Goal: Task Accomplishment & Management: Use online tool/utility

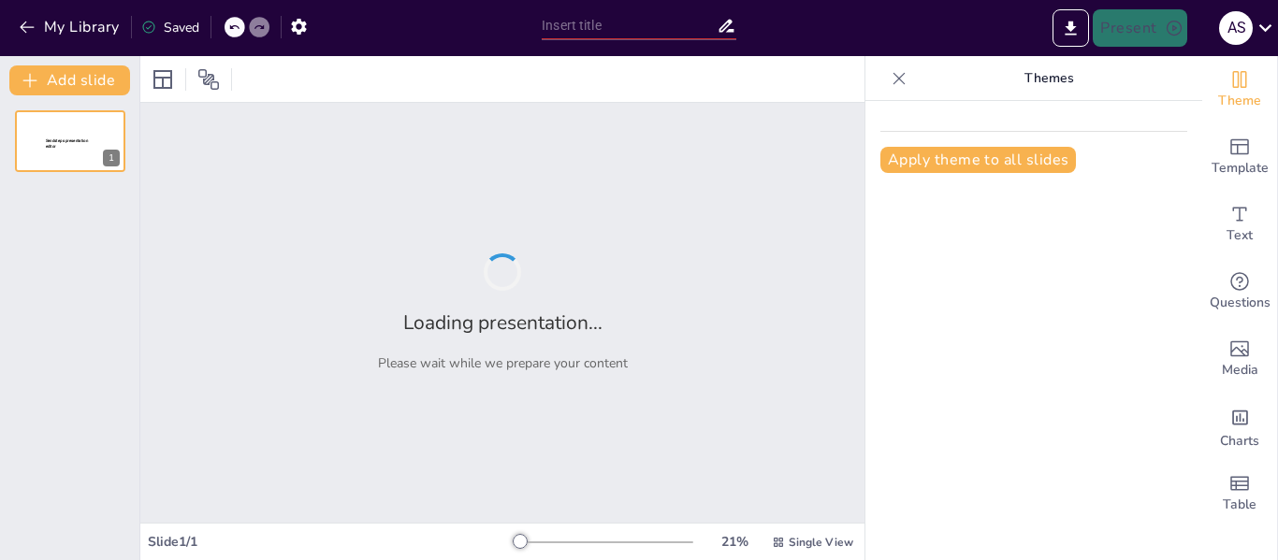
type input "self introduction"
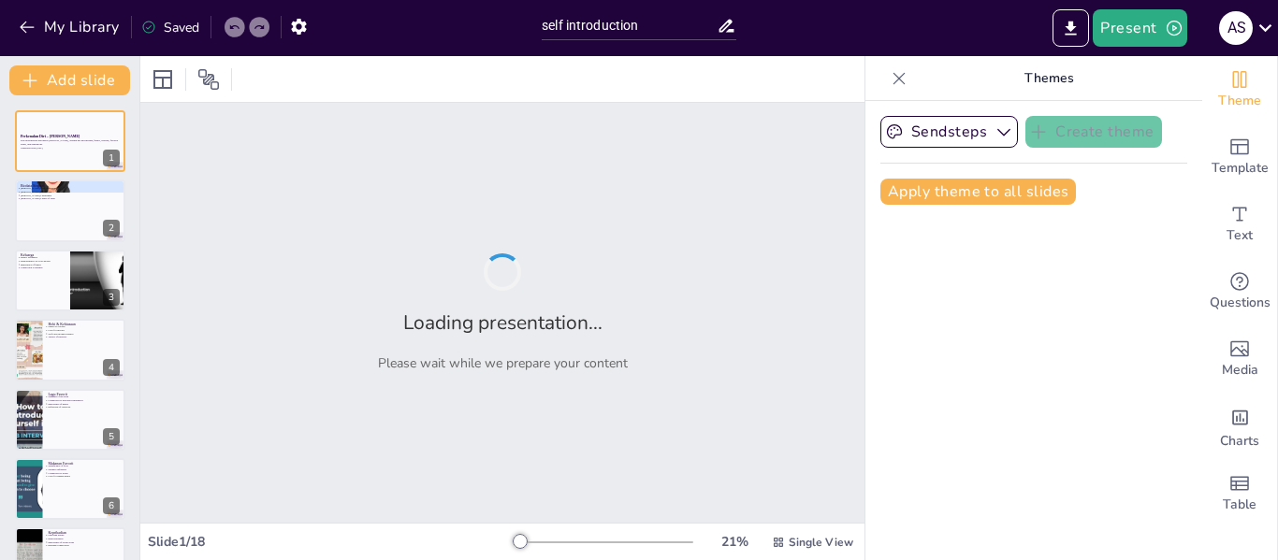
checkbox input "true"
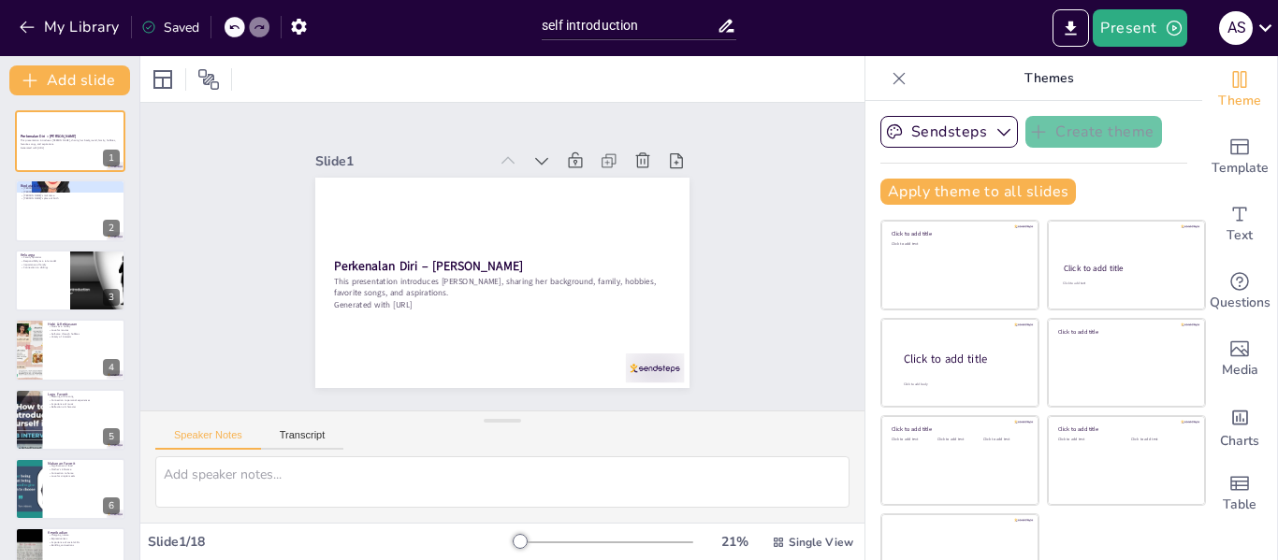
checkbox input "true"
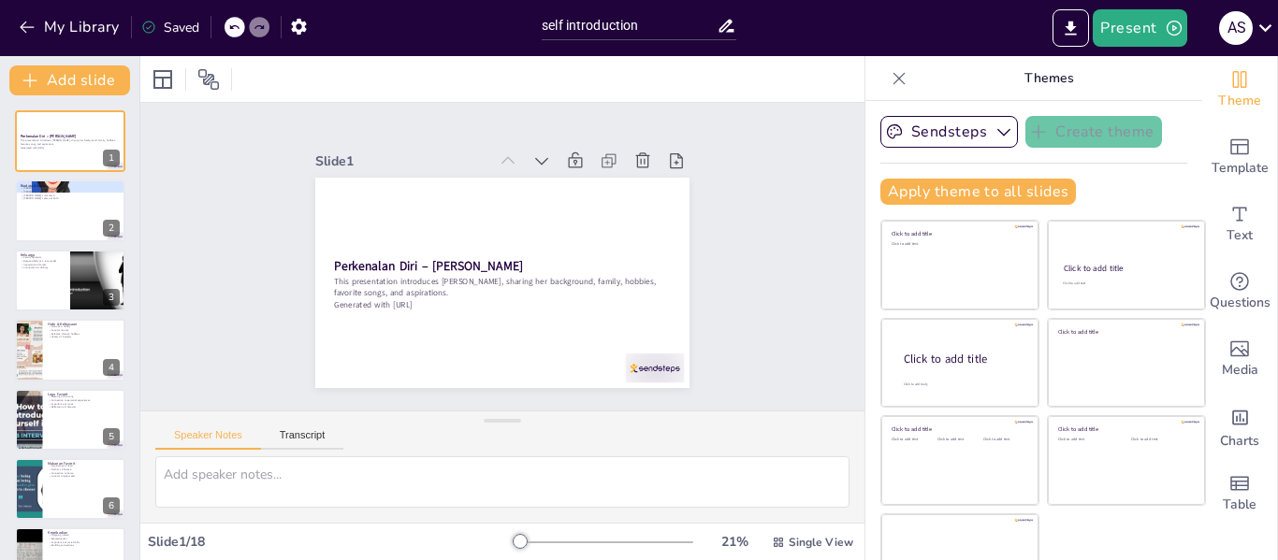
checkbox input "true"
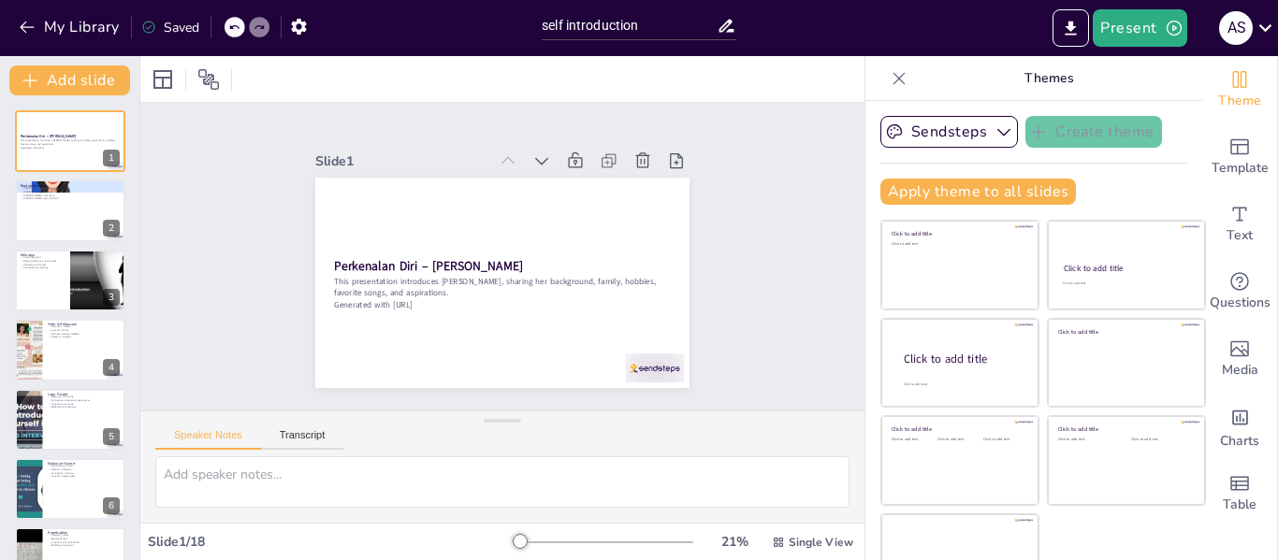
checkbox input "true"
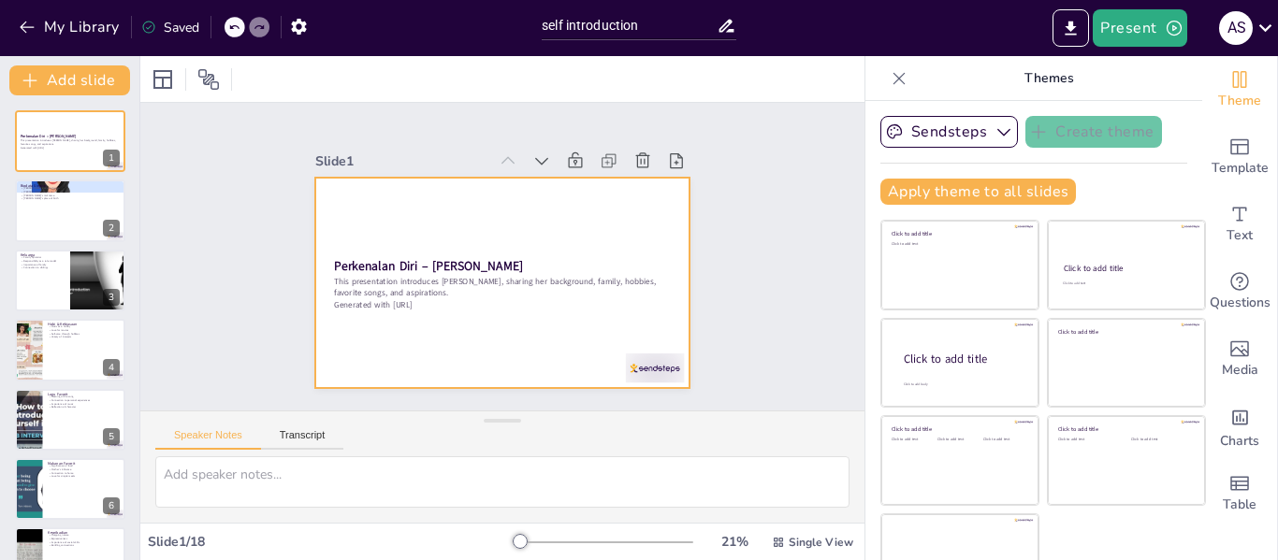
checkbox input "true"
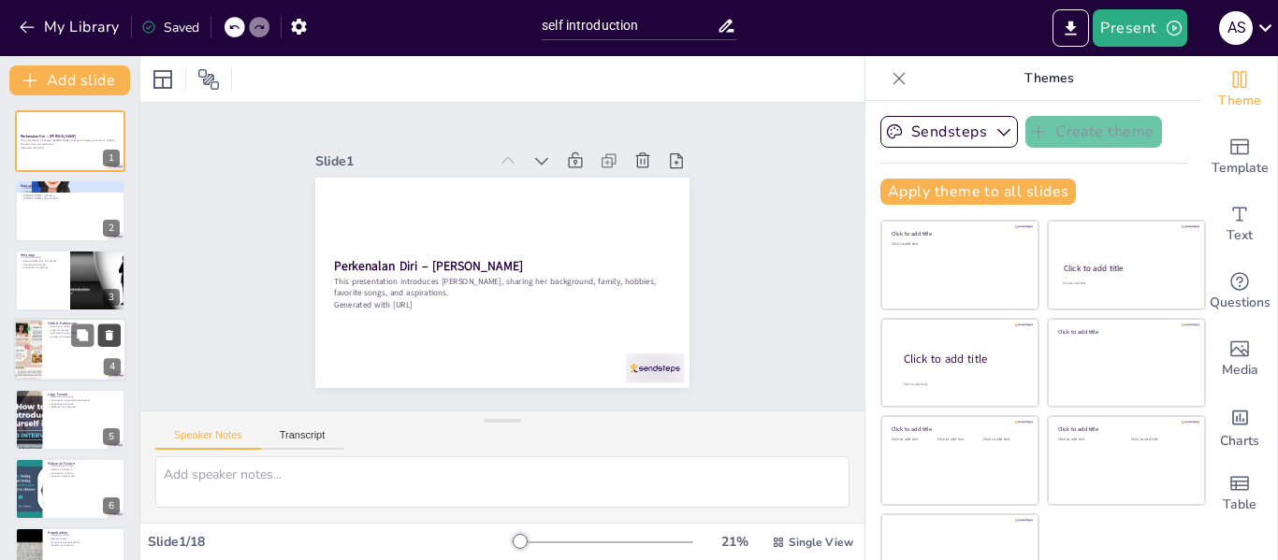
checkbox input "true"
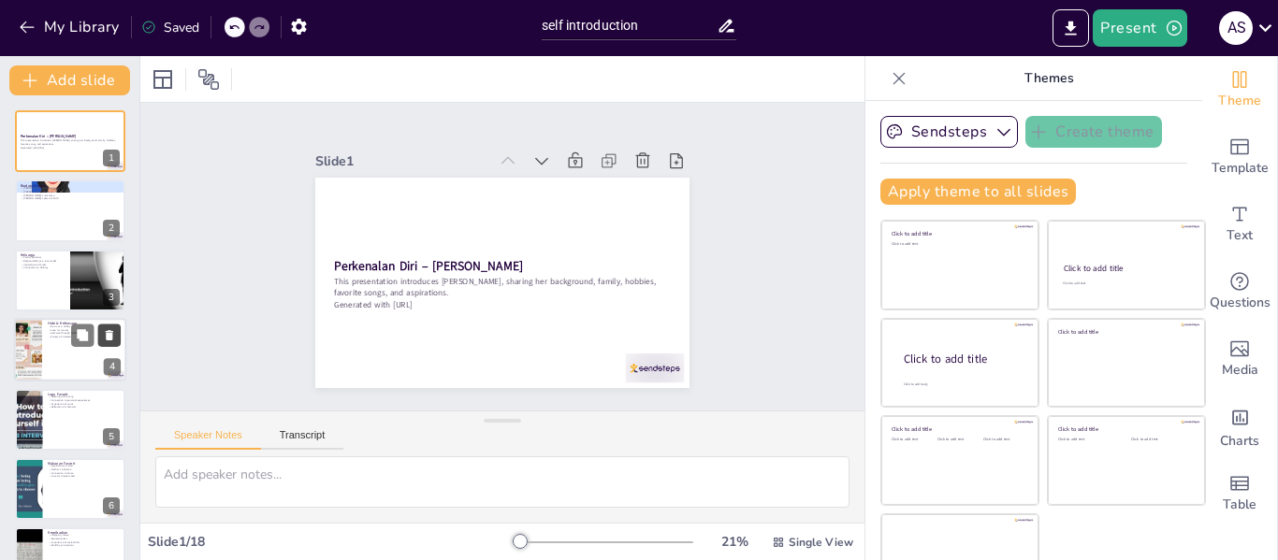
checkbox input "true"
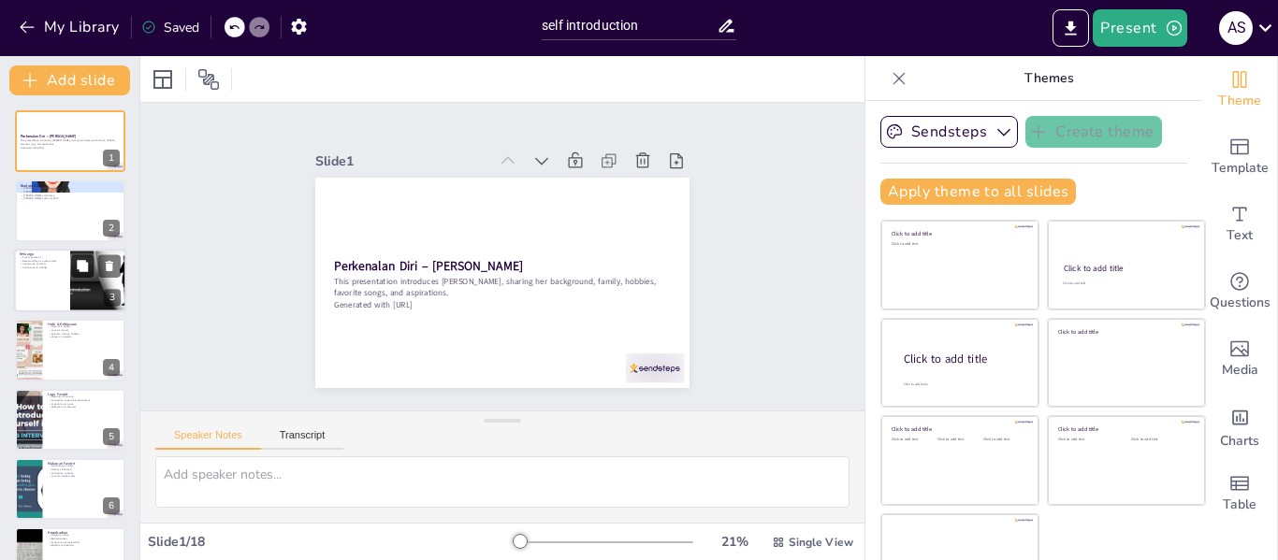
checkbox input "true"
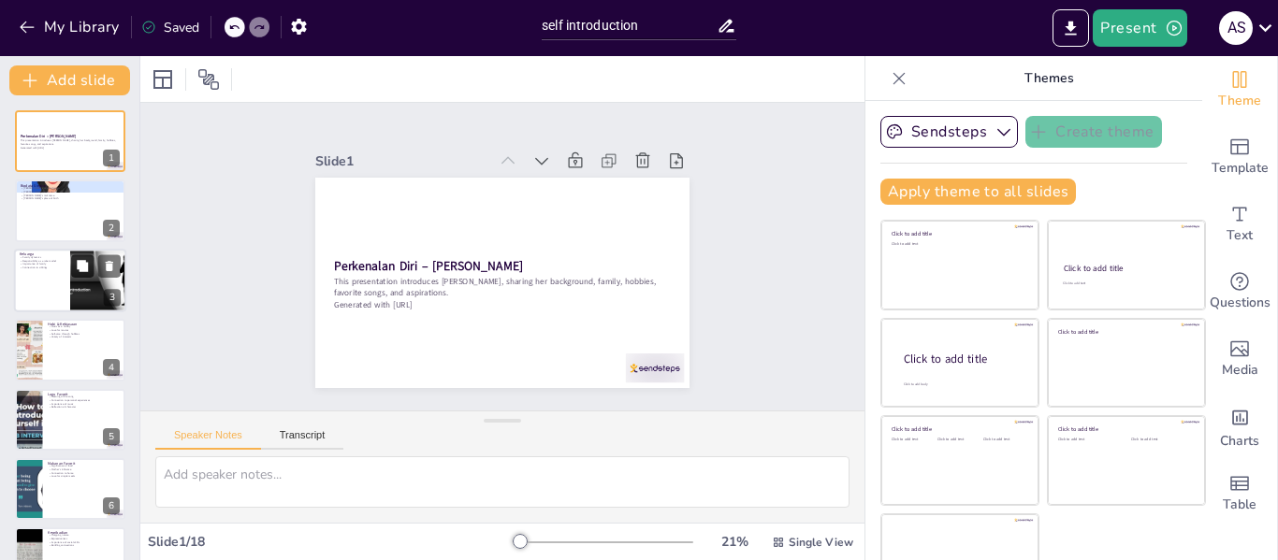
checkbox input "true"
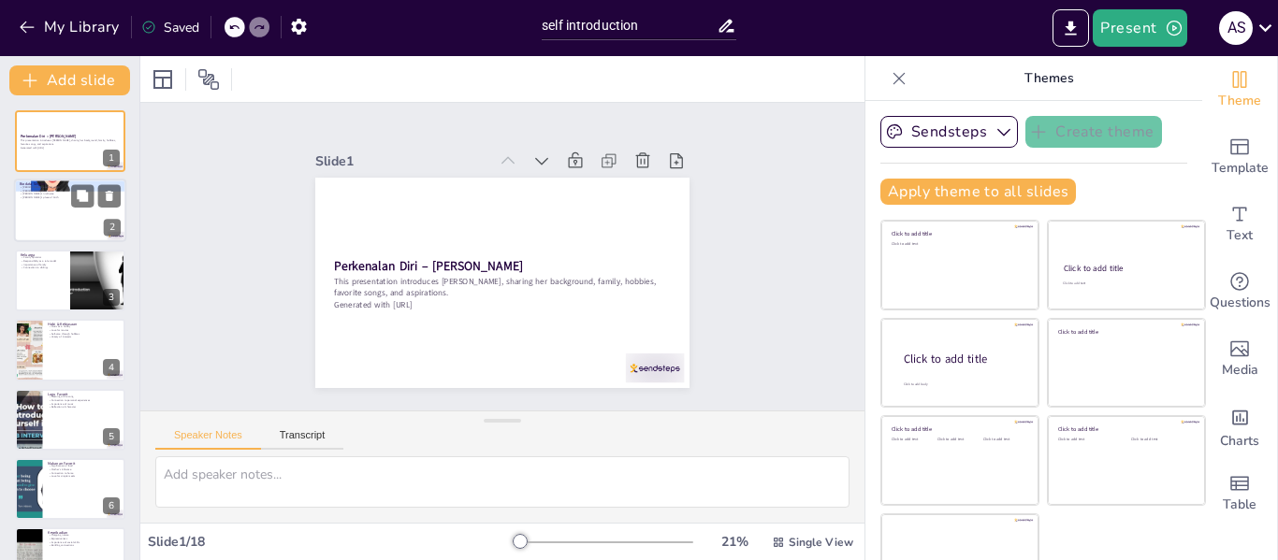
checkbox input "true"
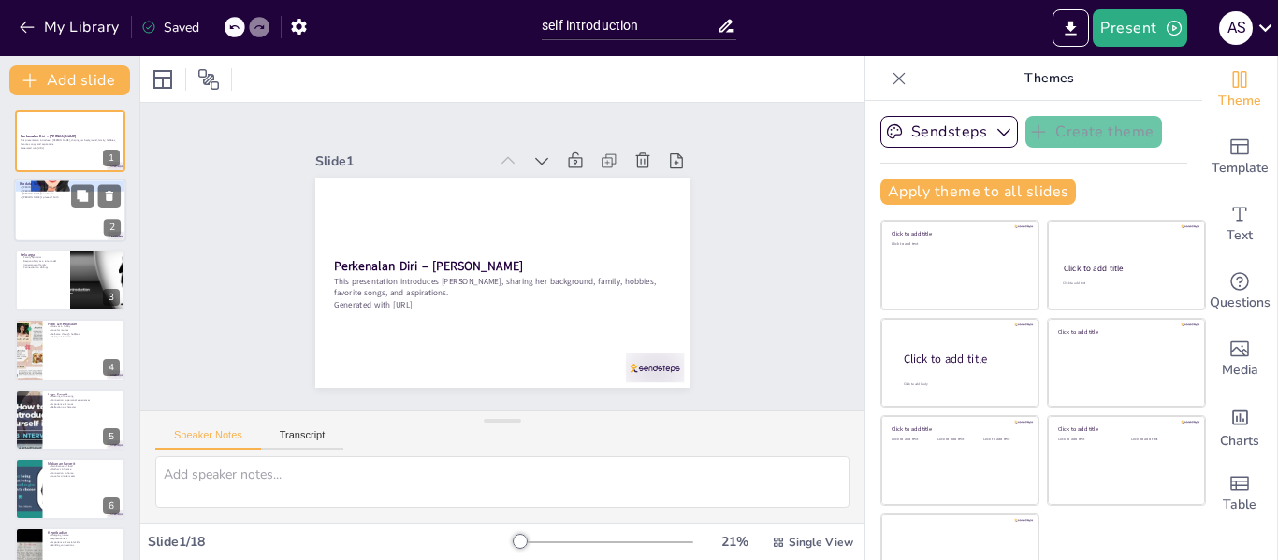
checkbox input "true"
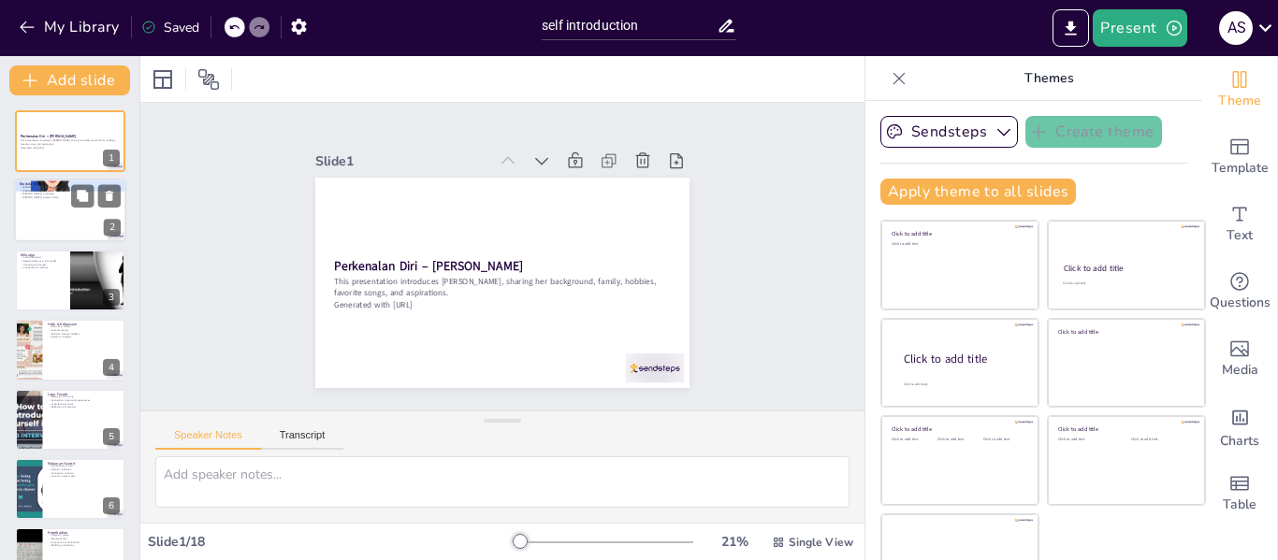
checkbox input "true"
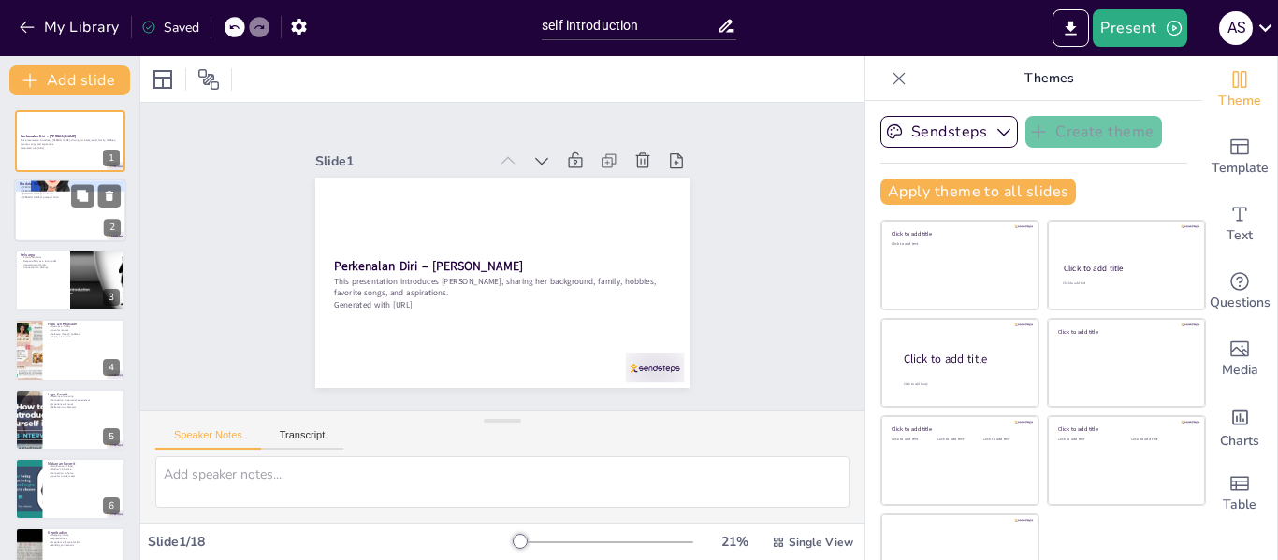
click at [65, 237] on div at bounding box center [70, 212] width 112 height 64
type textarea "[PERSON_NAME] is [DEMOGRAPHIC_DATA] and hails from [GEOGRAPHIC_DATA], [GEOGRAPH…"
checkbox input "true"
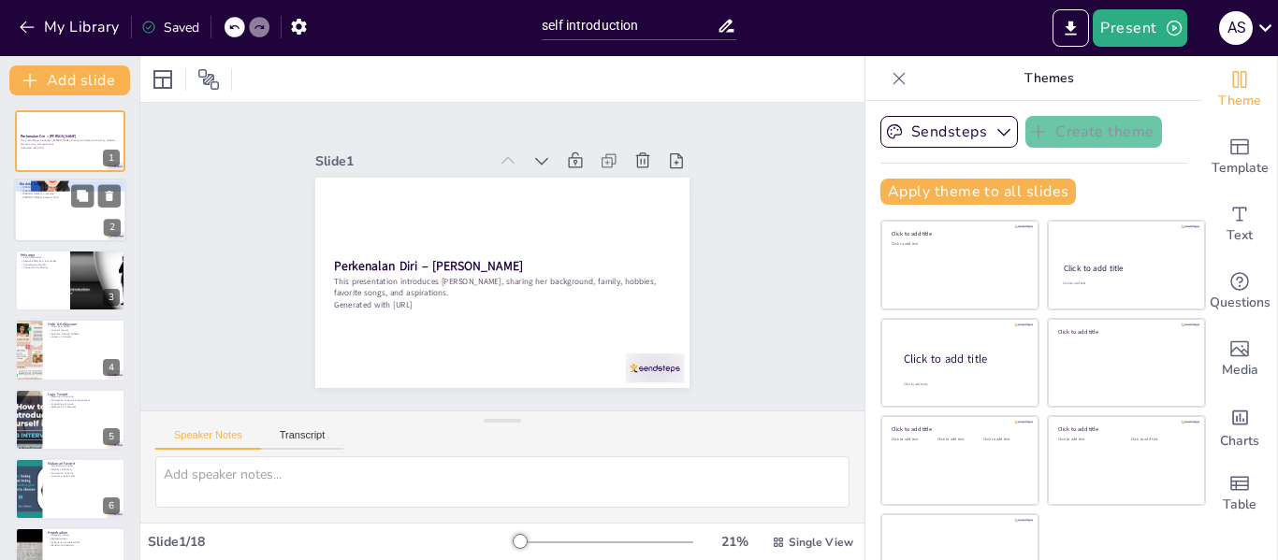
checkbox input "true"
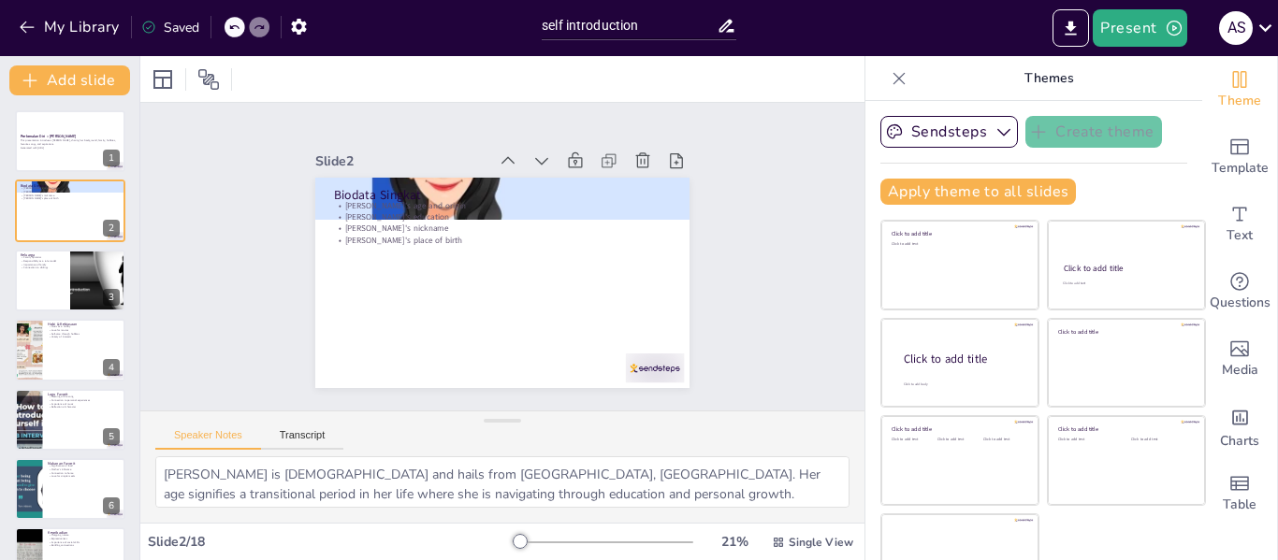
checkbox input "true"
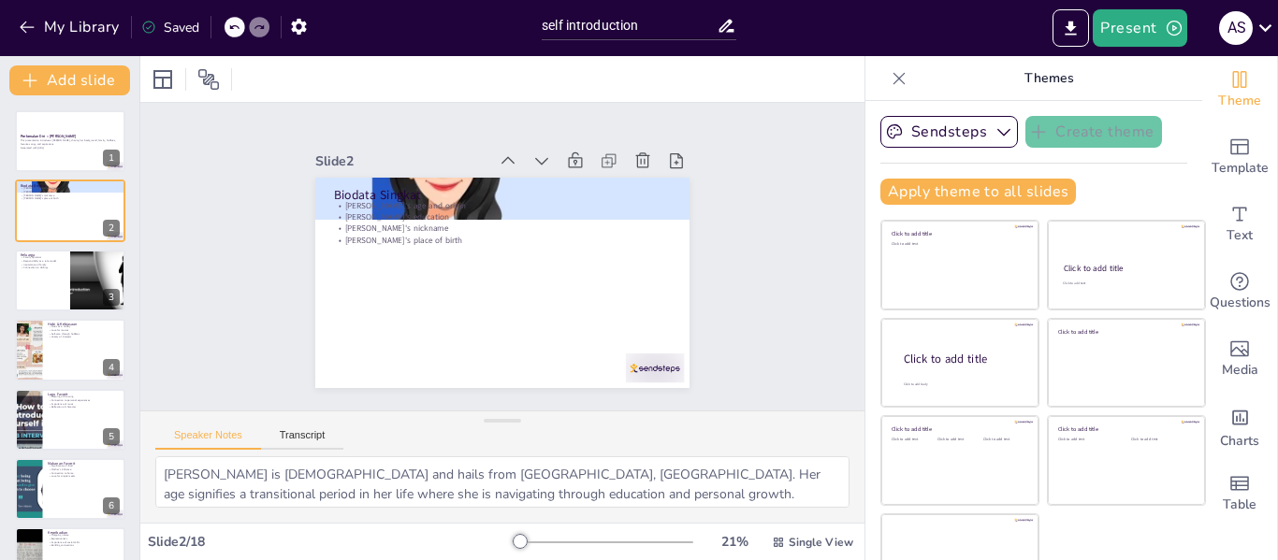
checkbox input "true"
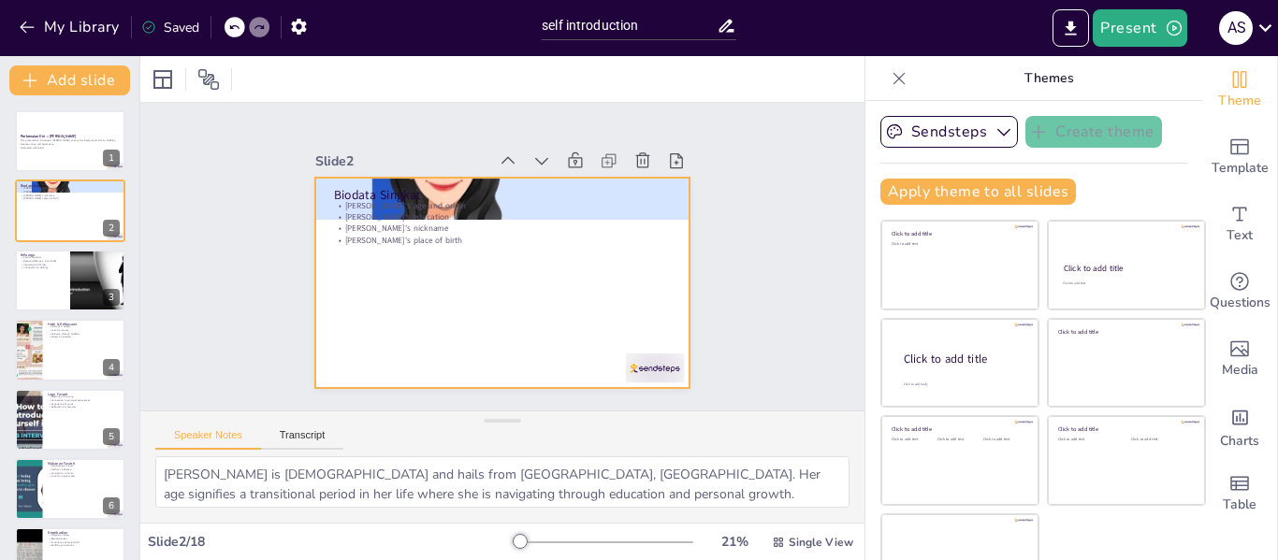
checkbox input "true"
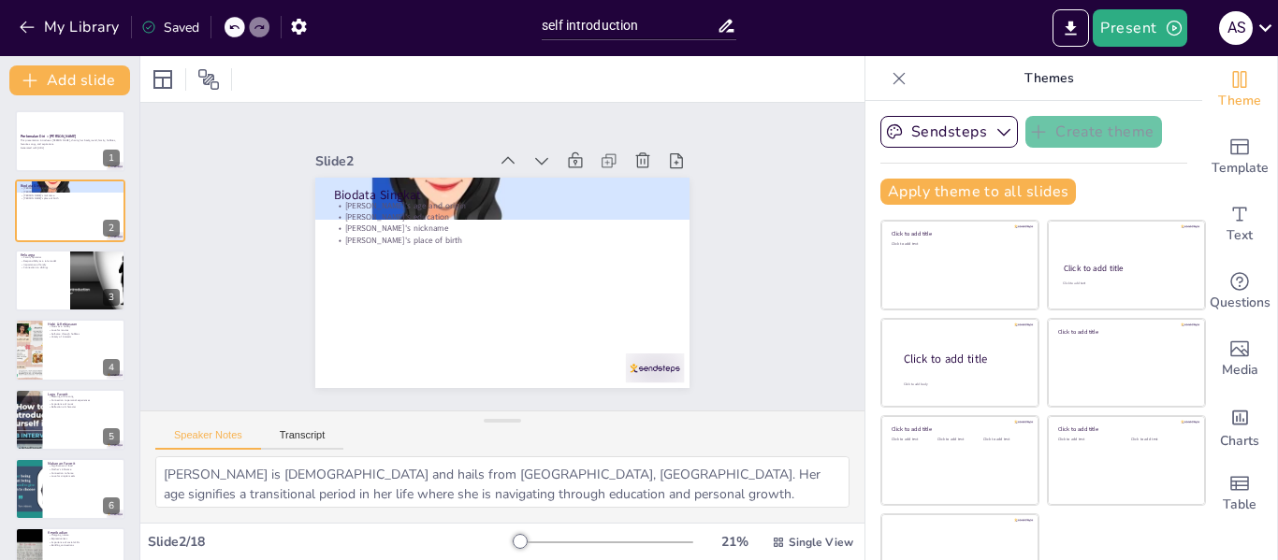
checkbox input "true"
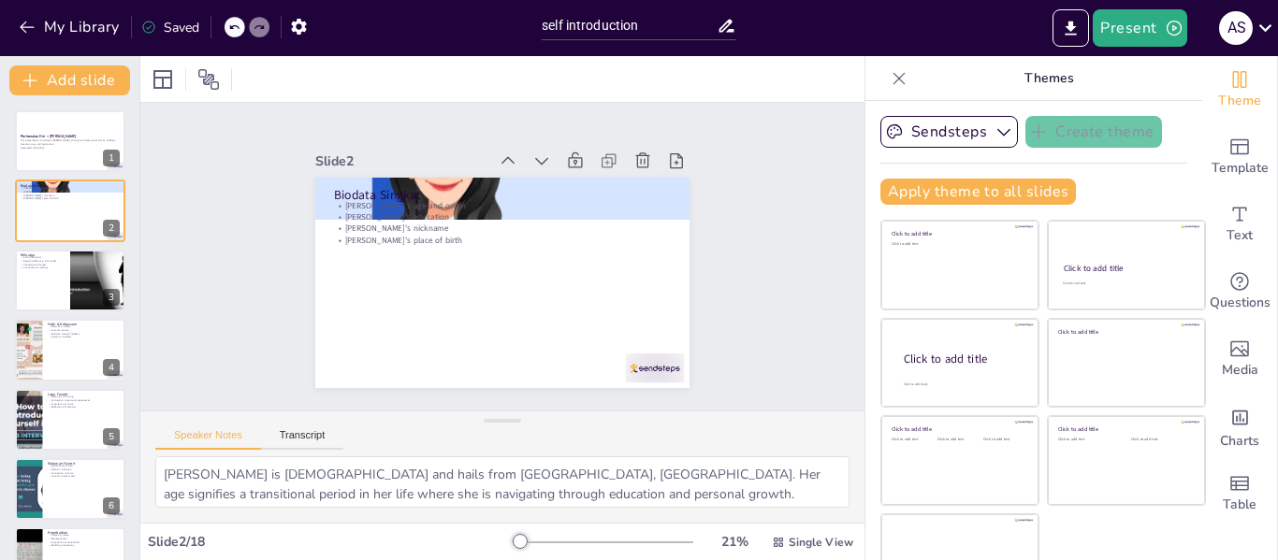
checkbox input "true"
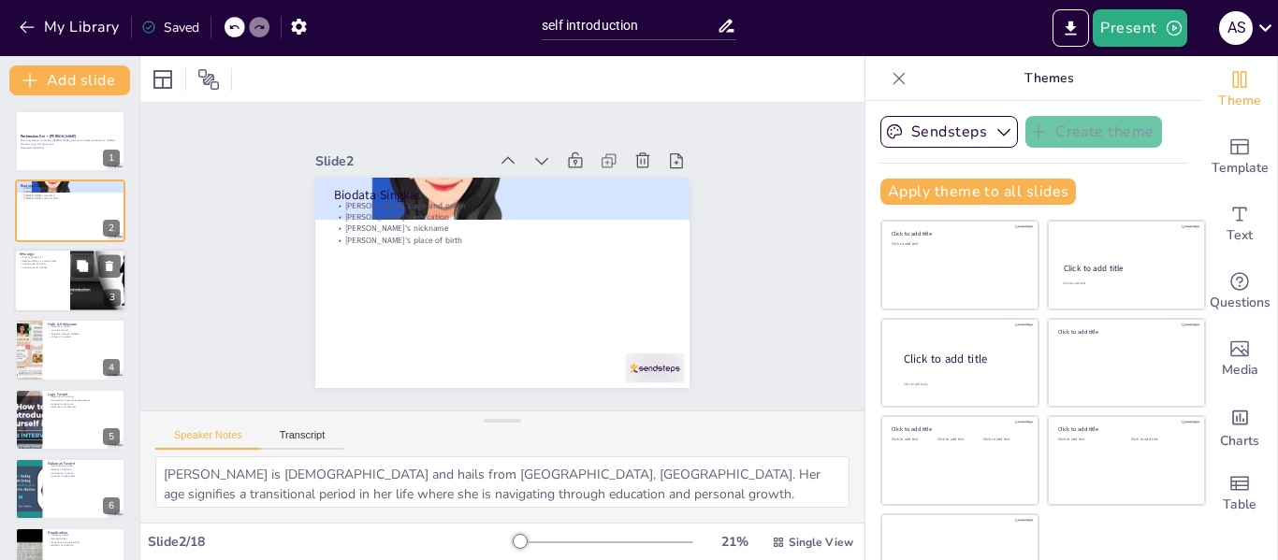
checkbox input "true"
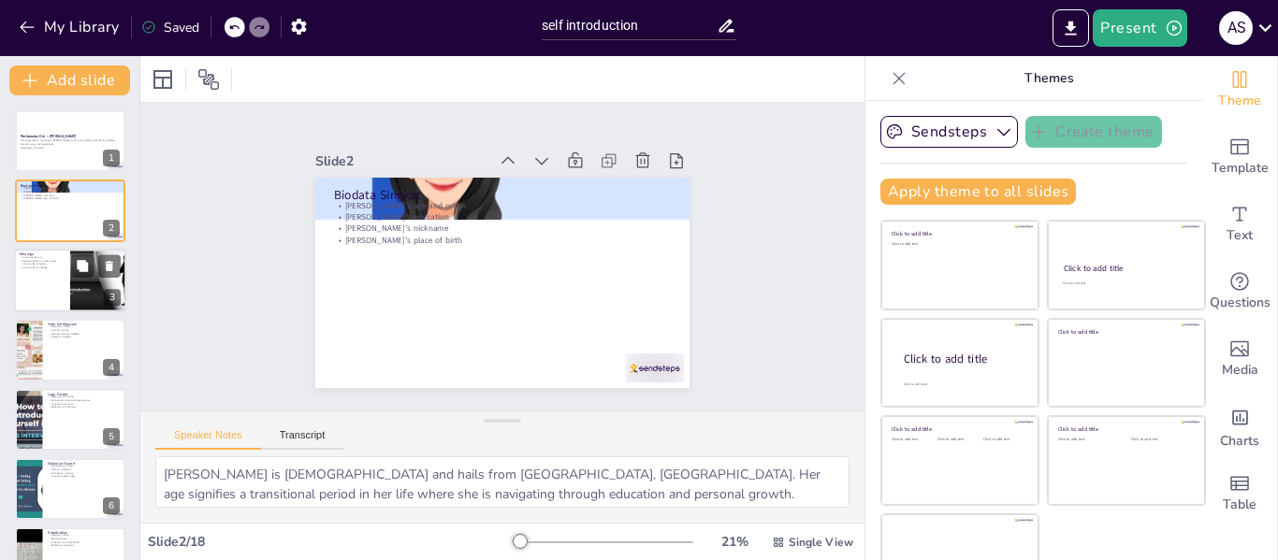
click at [29, 297] on div at bounding box center [70, 281] width 112 height 64
type textarea "Being the first child and the only girl in a family of four siblings creates a …"
checkbox input "true"
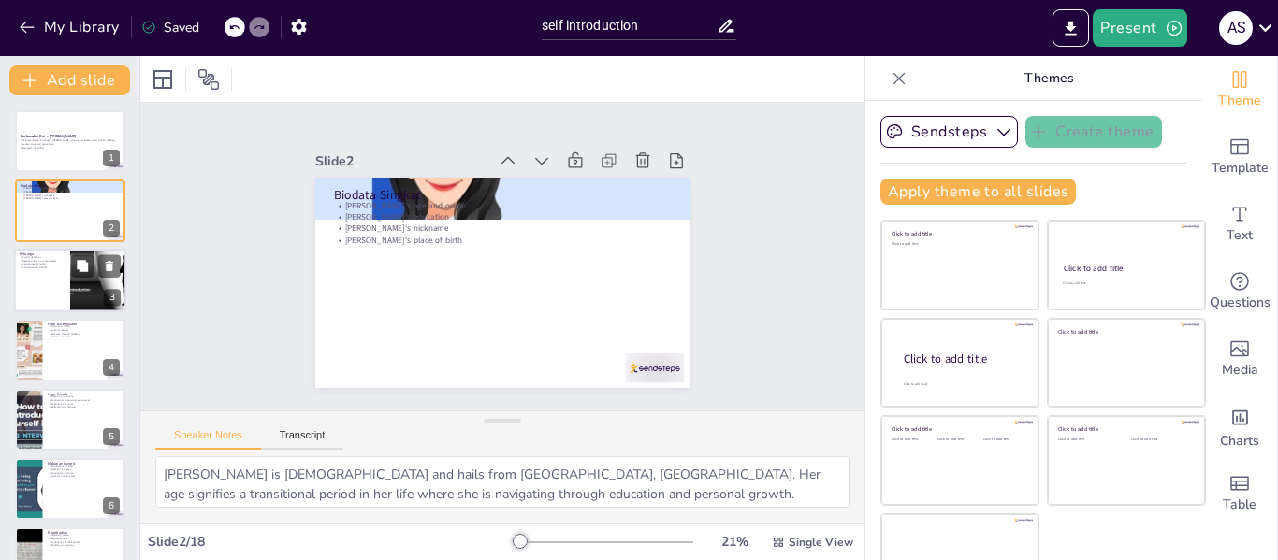
checkbox input "true"
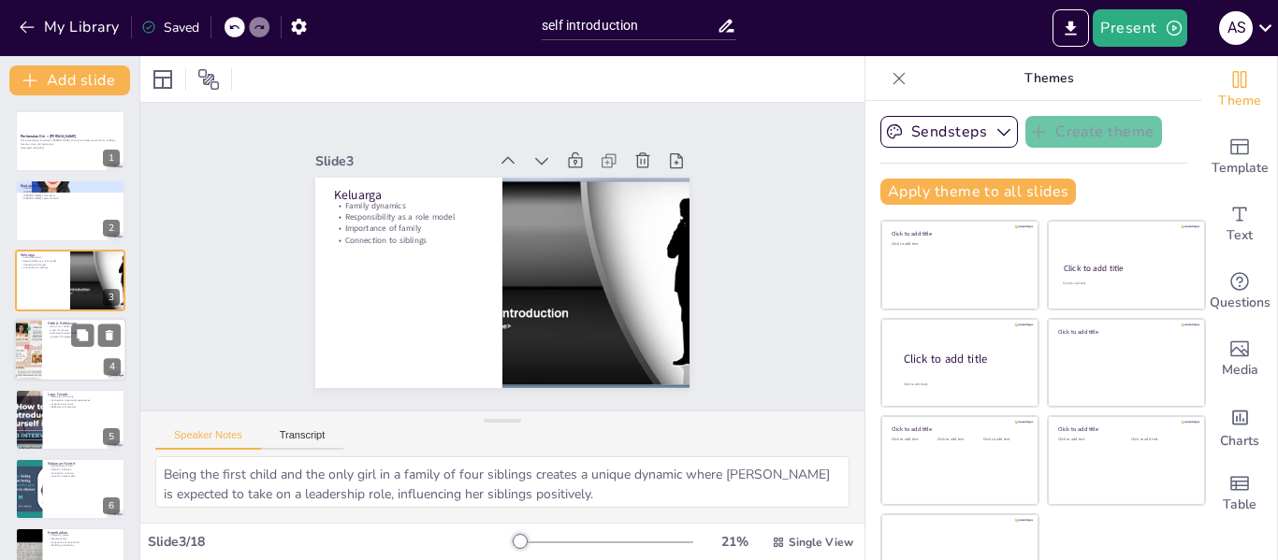
checkbox input "true"
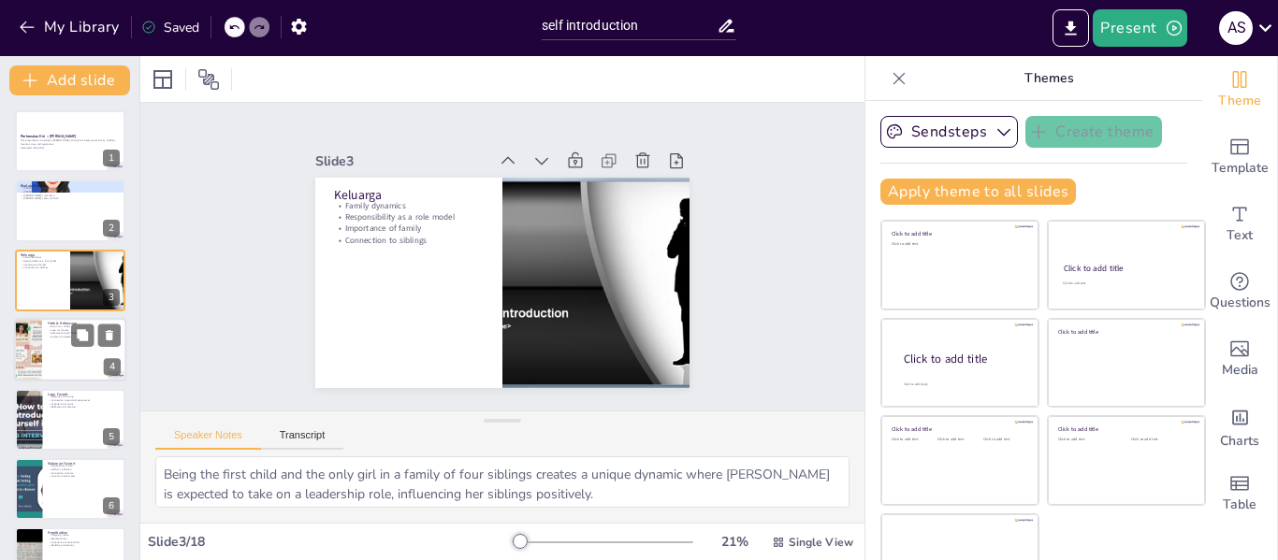
checkbox input "true"
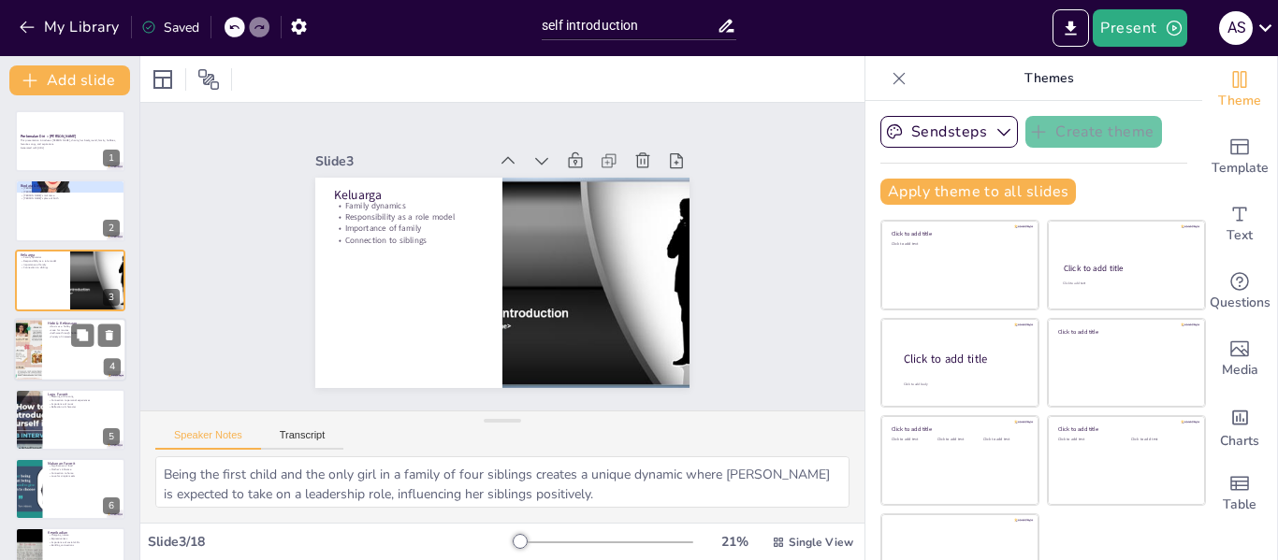
checkbox input "true"
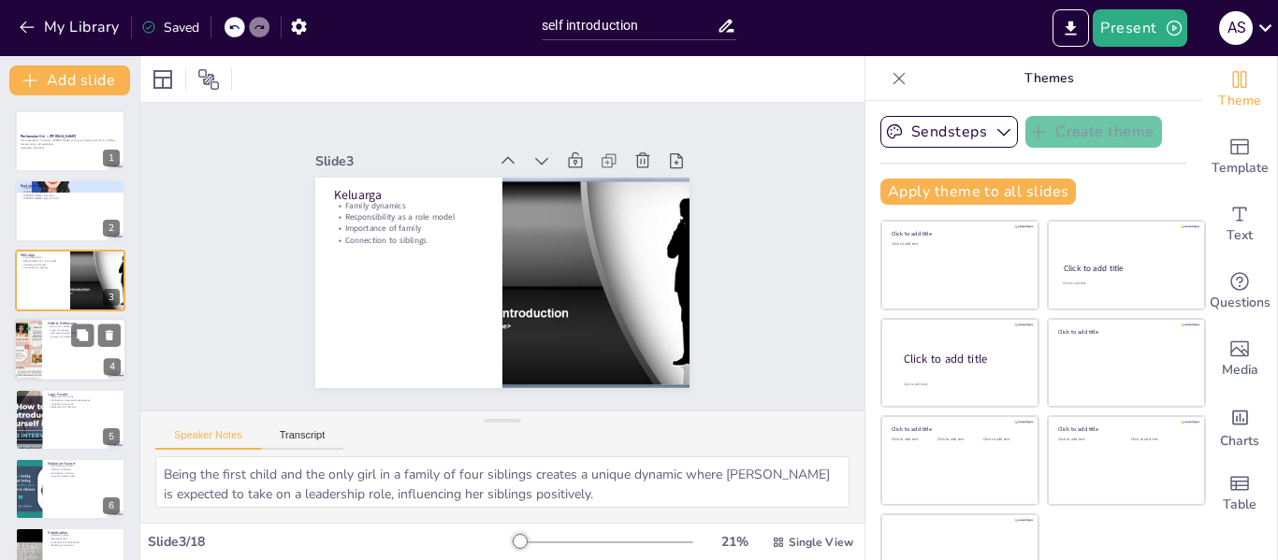
click at [44, 340] on div at bounding box center [70, 350] width 112 height 64
type textarea "Music is a significant part of [PERSON_NAME]'s life, offering her a way to unwi…"
checkbox input "true"
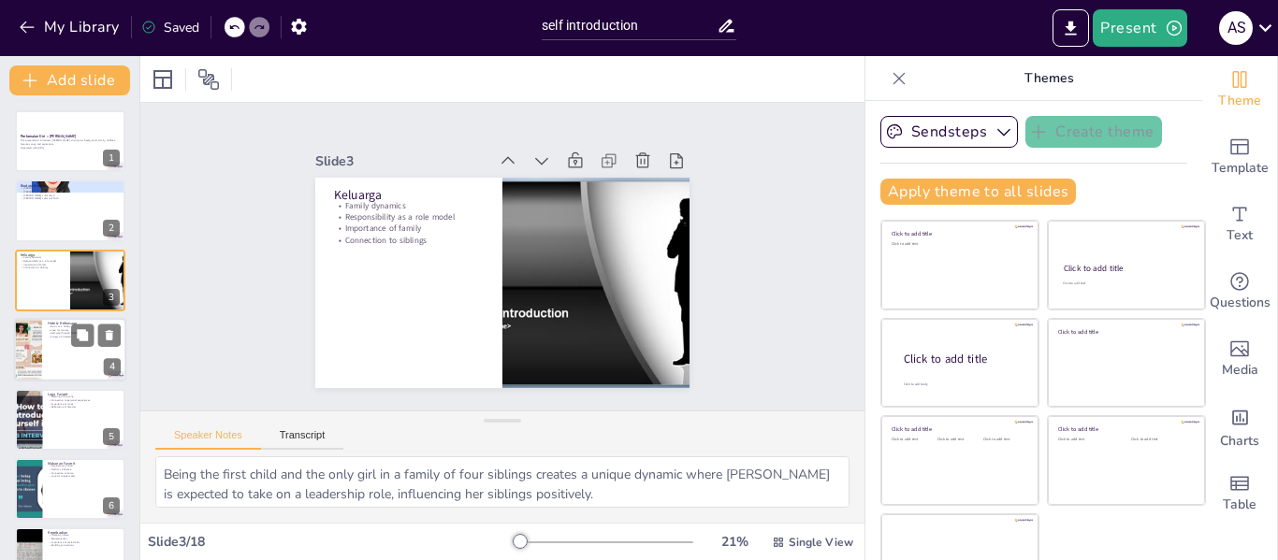
checkbox input "true"
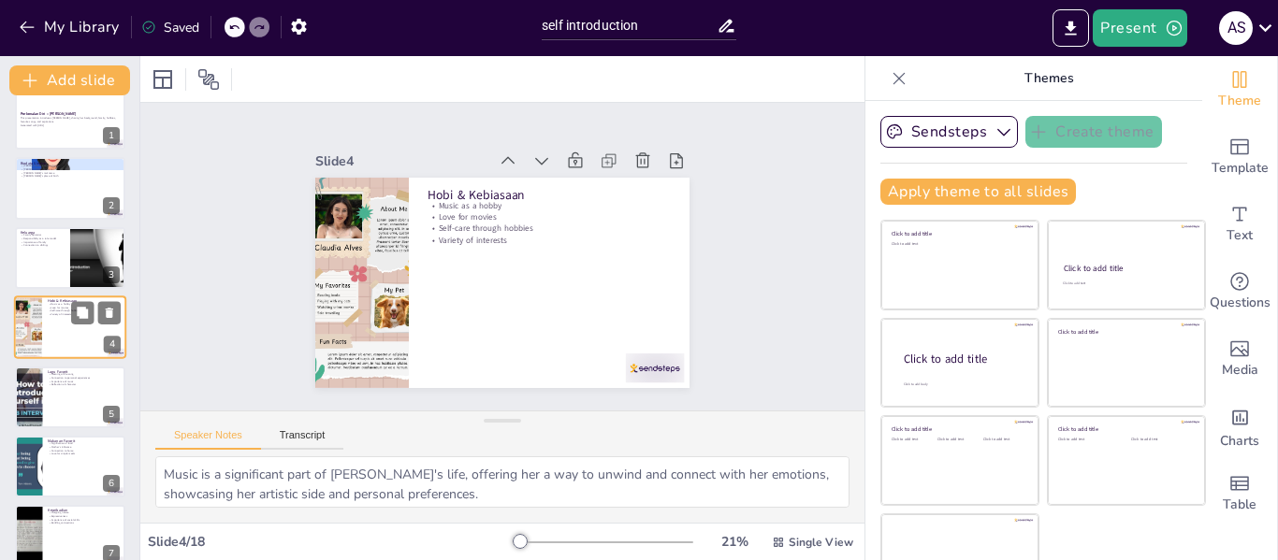
checkbox input "true"
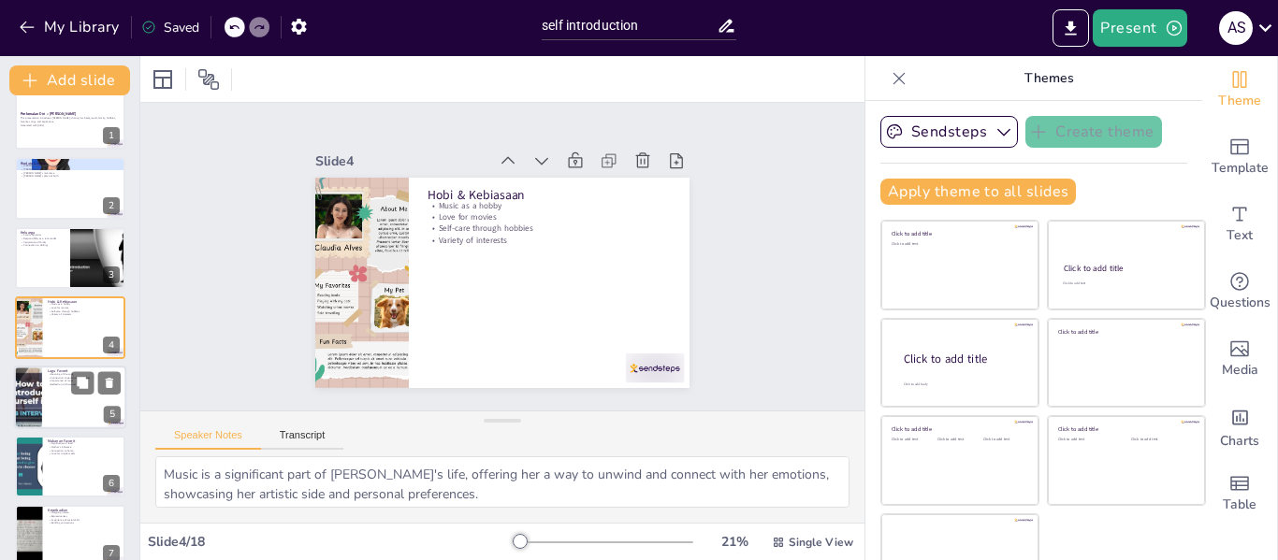
checkbox input "true"
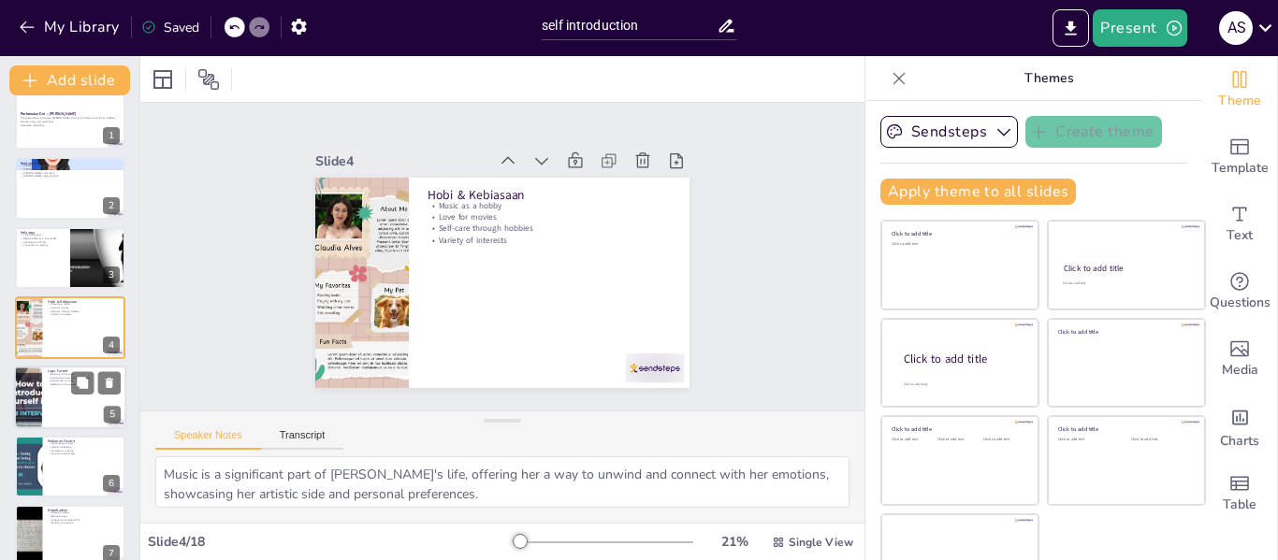
checkbox input "true"
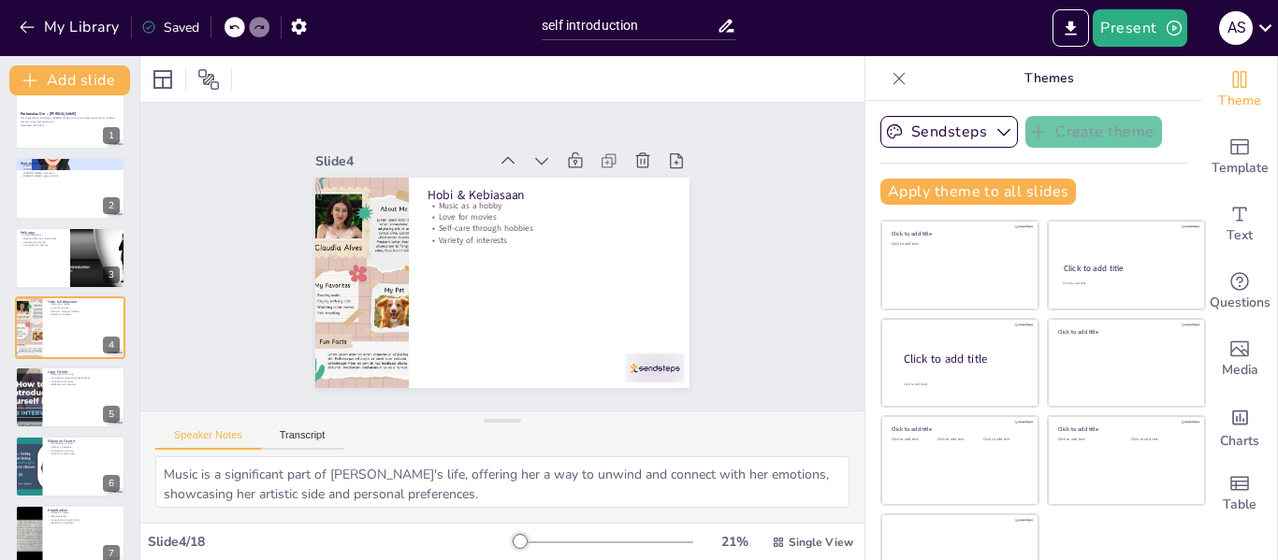
checkbox input "true"
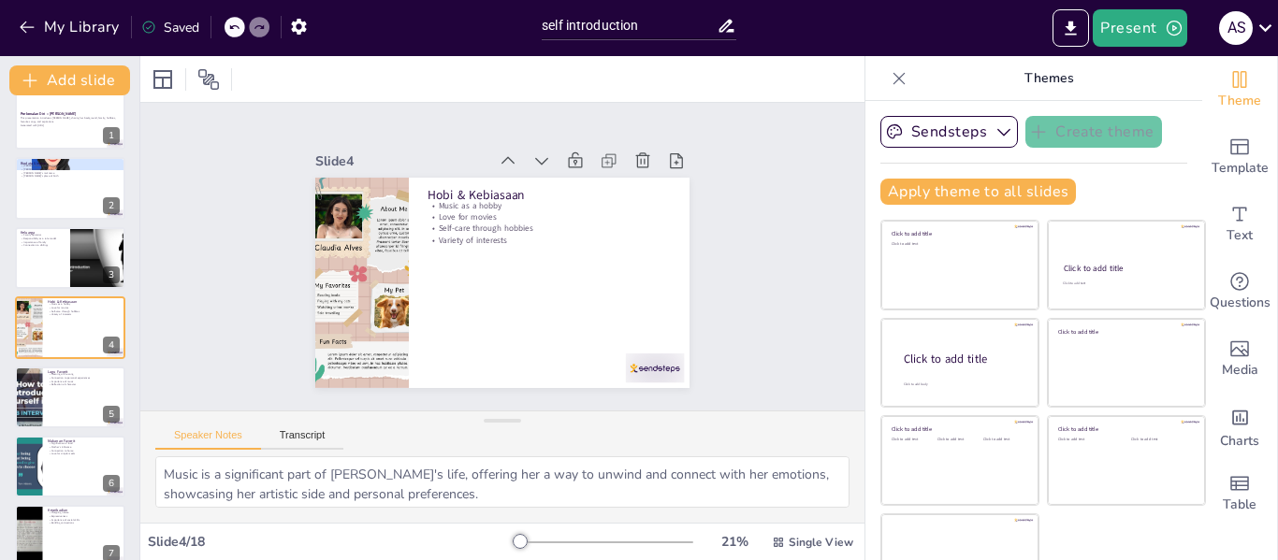
checkbox input "true"
